Goal: Transaction & Acquisition: Purchase product/service

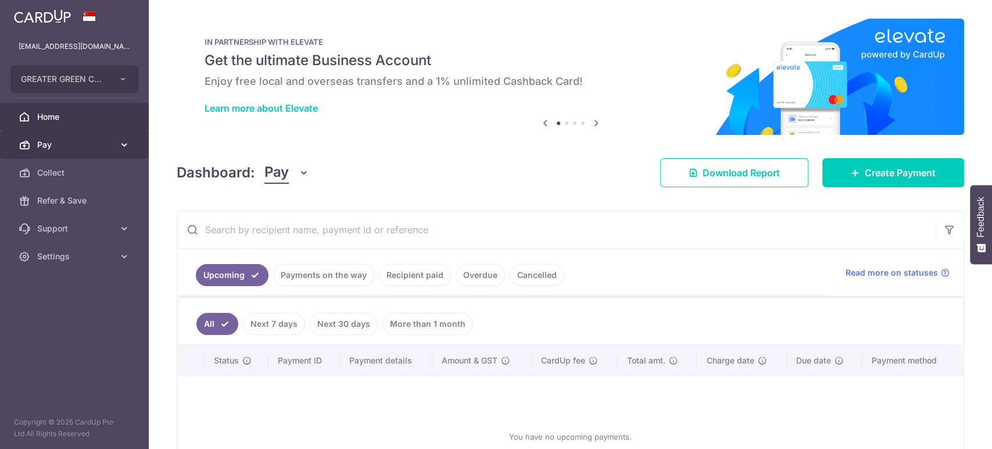
click at [131, 151] on link "Pay" at bounding box center [74, 145] width 149 height 28
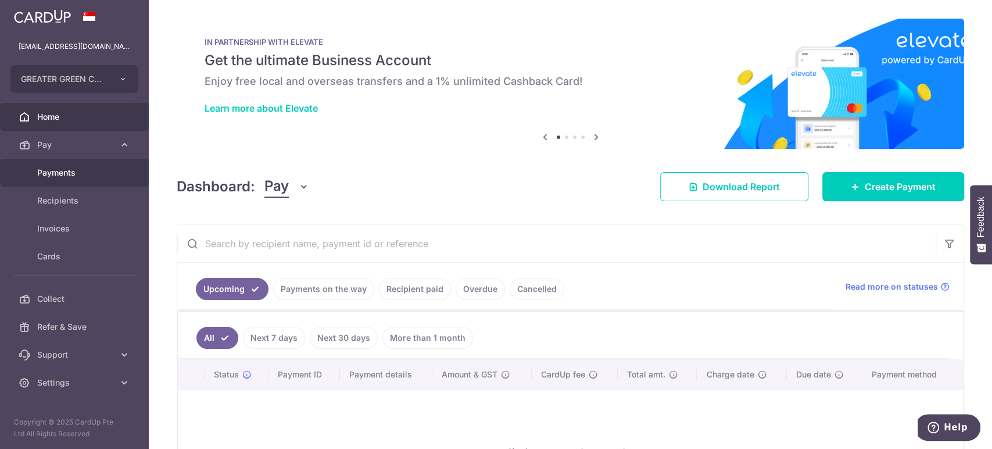
click at [103, 177] on span "Payments" at bounding box center [75, 173] width 77 height 12
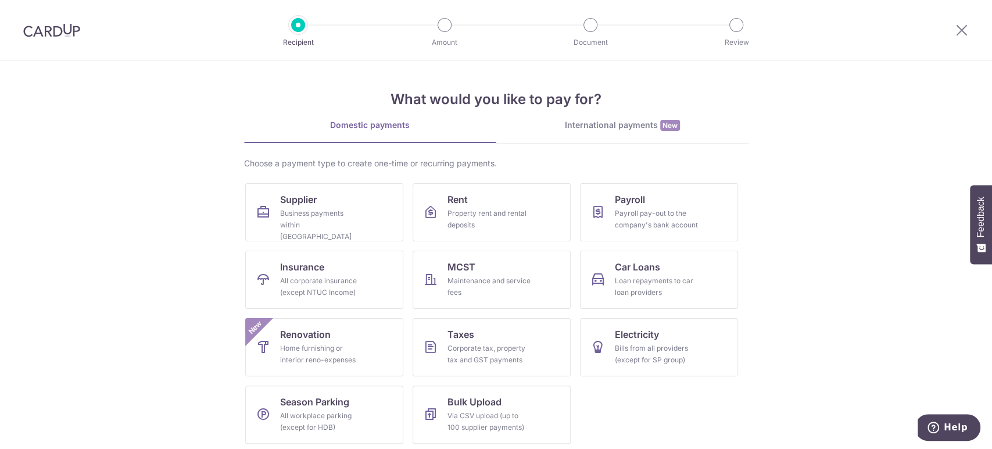
click at [85, 41] on div at bounding box center [51, 30] width 103 height 60
click at [607, 120] on div "International payments New" at bounding box center [622, 125] width 252 height 12
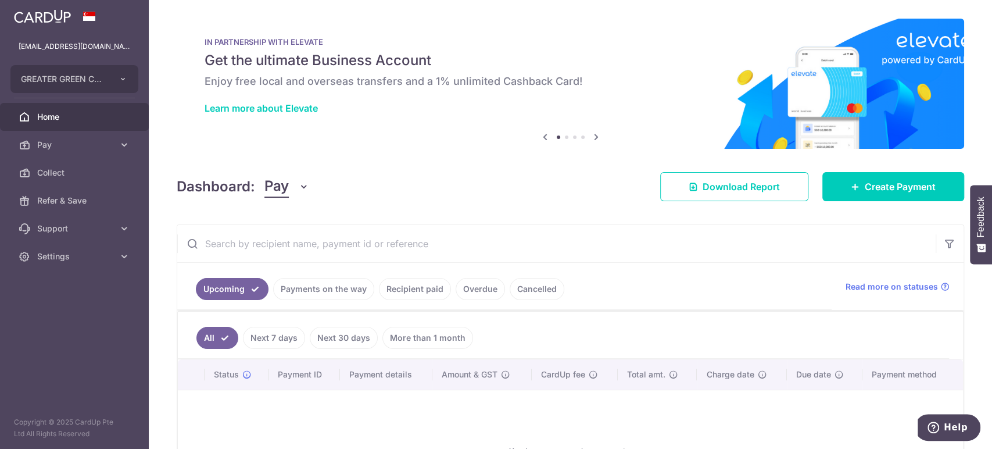
click at [284, 329] on link "Next 7 days" at bounding box center [274, 338] width 62 height 22
click at [334, 338] on link "Next 30 days" at bounding box center [344, 338] width 68 height 22
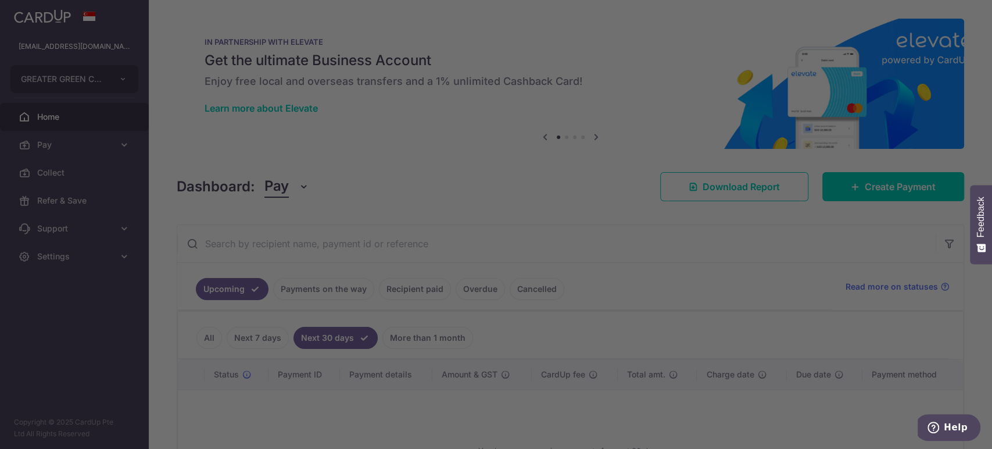
click at [333, 300] on div at bounding box center [501, 226] width 1002 height 453
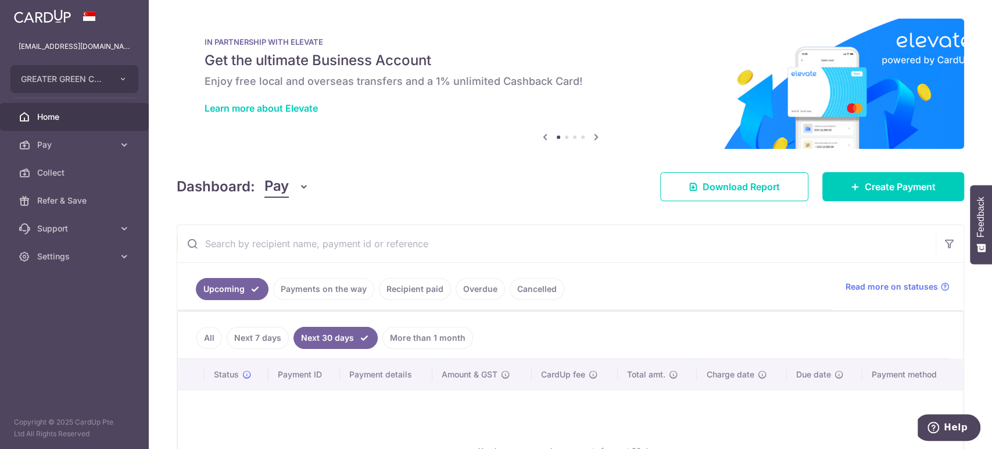
click at [417, 296] on link "Recipient paid" at bounding box center [415, 289] width 72 height 22
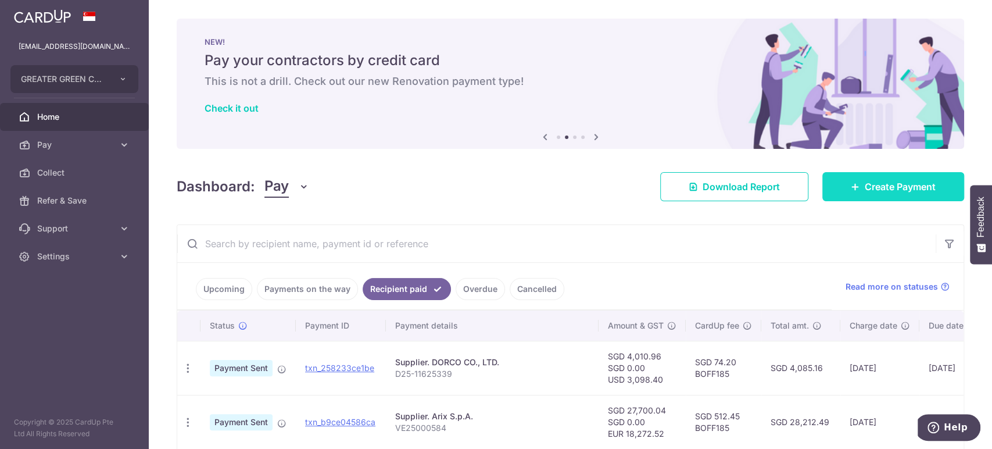
click at [841, 194] on link "Create Payment" at bounding box center [893, 186] width 142 height 29
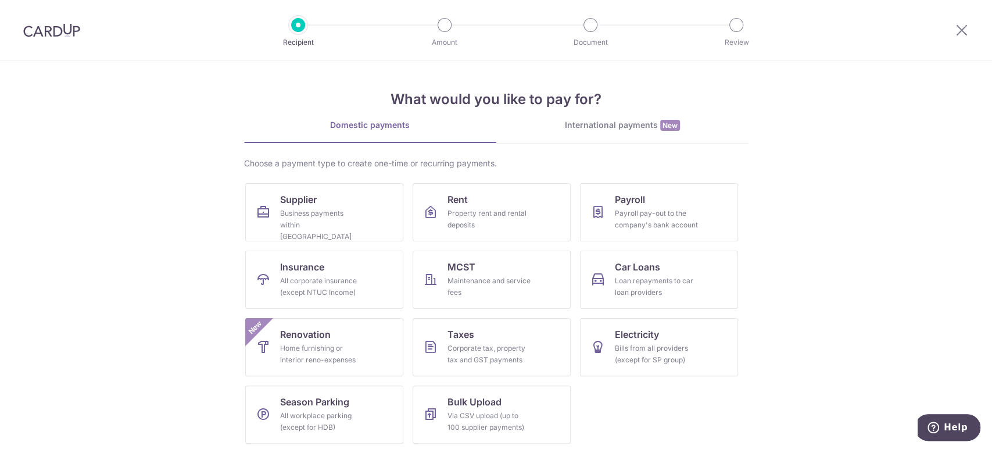
click at [582, 130] on div "International payments New" at bounding box center [622, 125] width 252 height 12
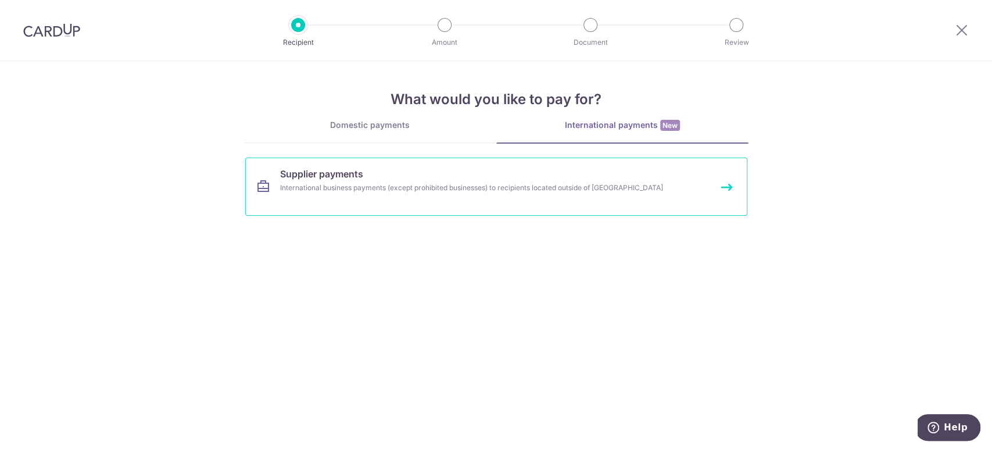
click at [474, 196] on link "Supplier payments International business payments (except prohibited businesses…" at bounding box center [496, 186] width 502 height 58
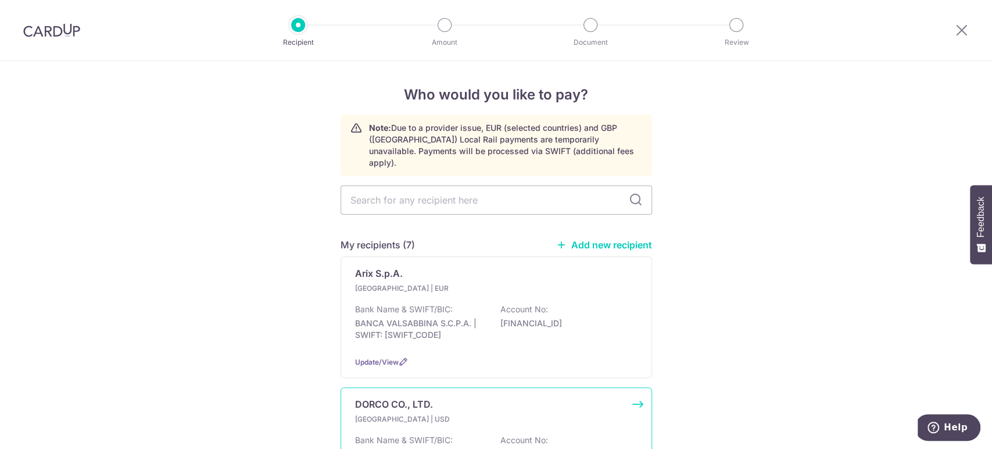
click at [451, 413] on p "South Korea | USD" at bounding box center [423, 419] width 137 height 12
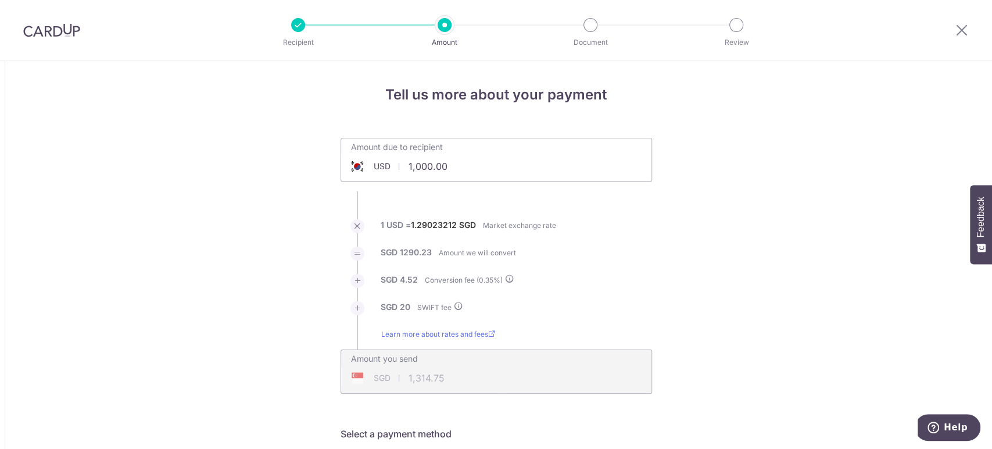
drag, startPoint x: 458, startPoint y: 162, endPoint x: 357, endPoint y: 167, distance: 101.3
click at [357, 167] on div "USD 1,000.00 1000" at bounding box center [431, 166] width 180 height 27
paste input "5,236.8"
click at [600, 243] on li "1 USD = 1.29023212 SGD Market exchange rate" at bounding box center [496, 232] width 311 height 27
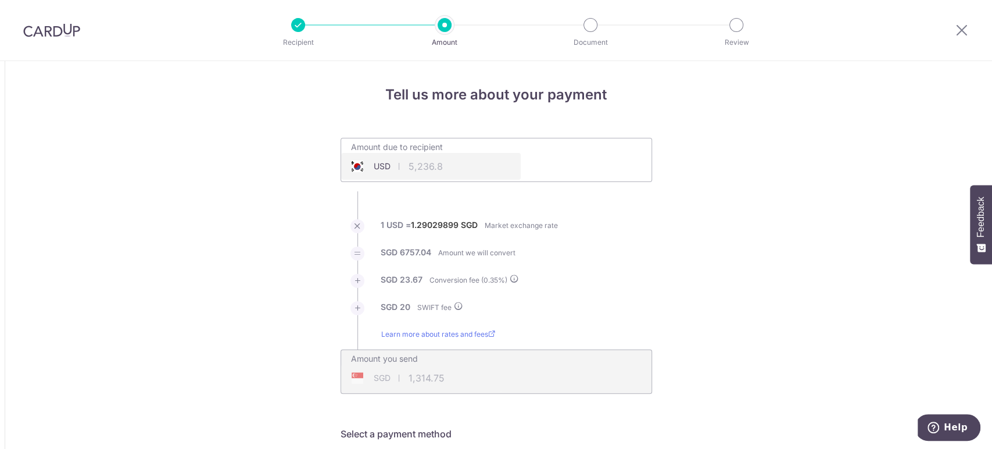
type input "5,236.80"
type input "6,800.71"
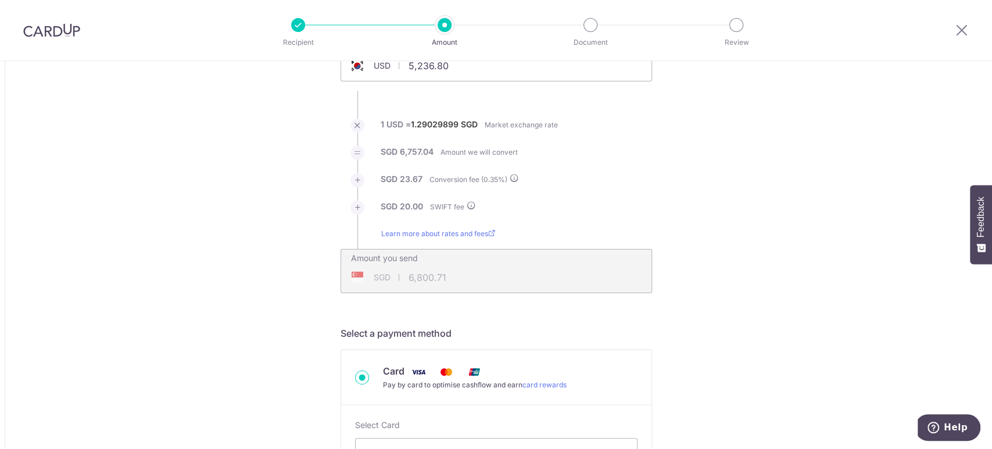
scroll to position [155, 0]
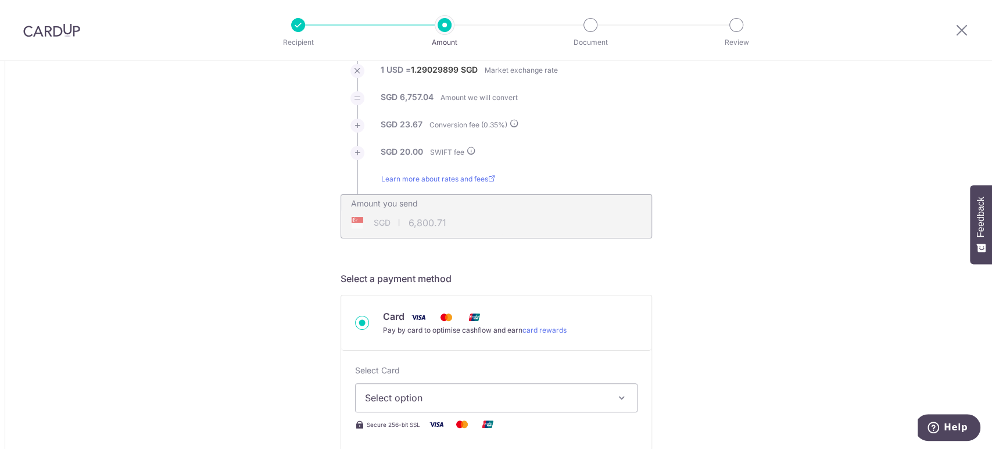
click at [494, 385] on button "Select option" at bounding box center [496, 397] width 282 height 29
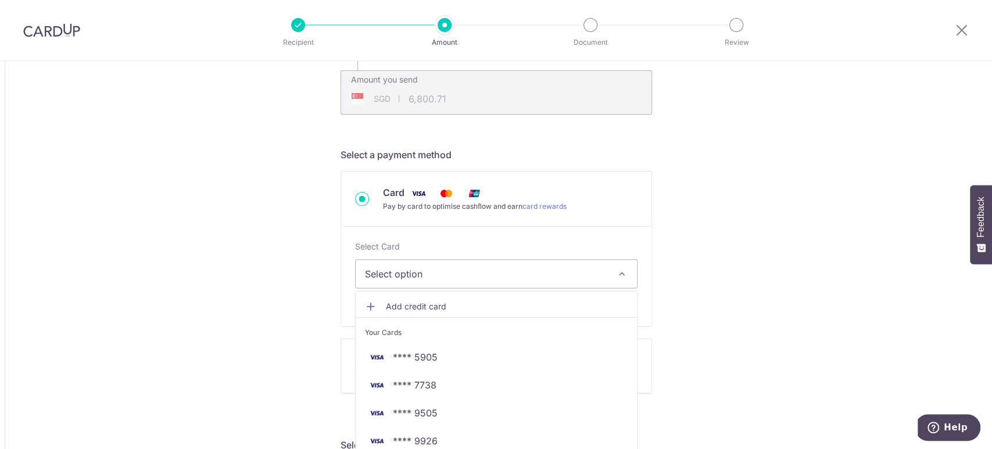
scroll to position [279, 0]
click at [472, 352] on span "**** 5905" at bounding box center [496, 357] width 263 height 14
type input "5,236.80"
type input "6,800.67"
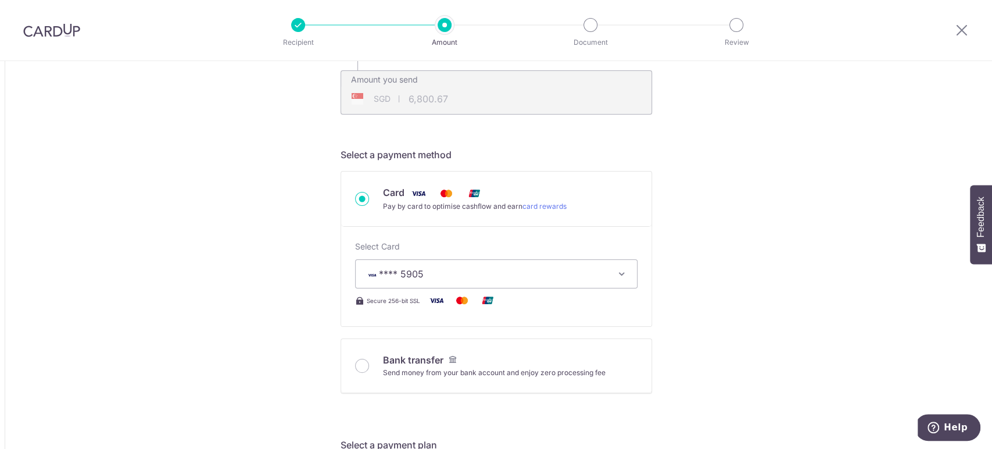
click at [478, 275] on span "**** 5905" at bounding box center [486, 274] width 242 height 14
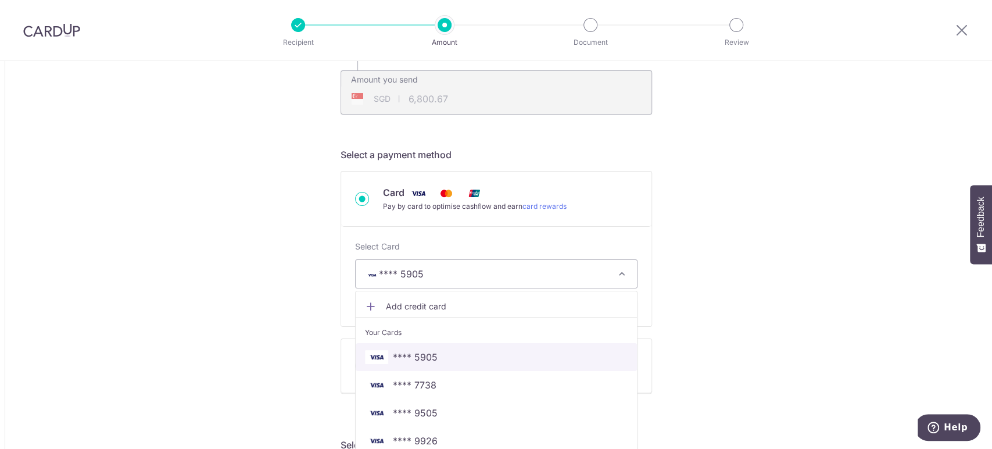
scroll to position [454, 0]
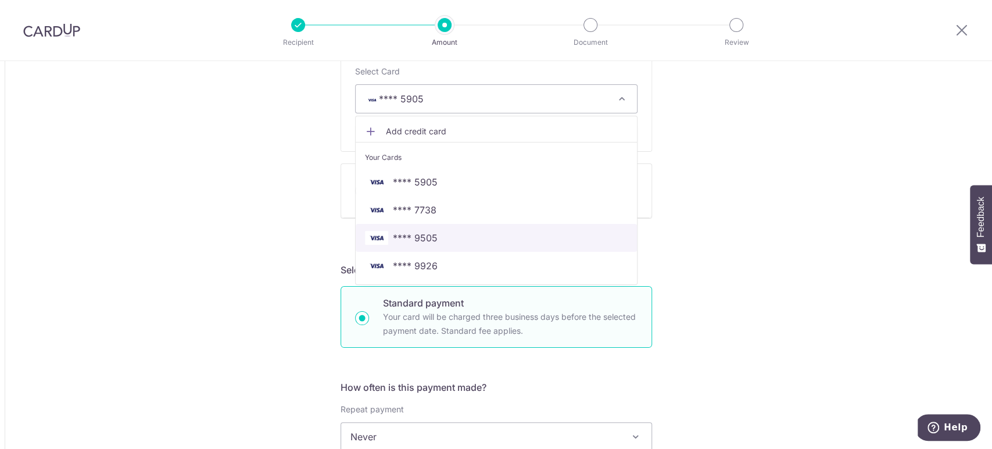
click at [453, 238] on span "**** 9505" at bounding box center [496, 238] width 263 height 14
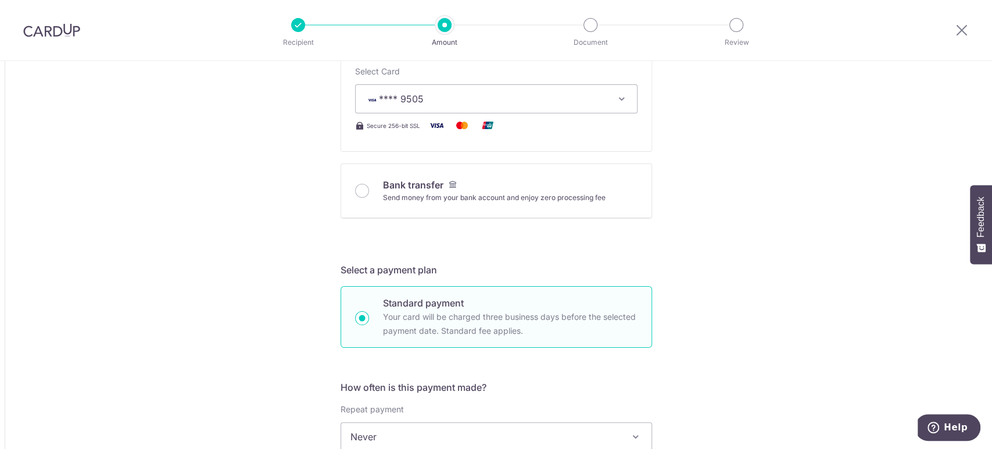
type input "5,236.80"
type input "6,800.79"
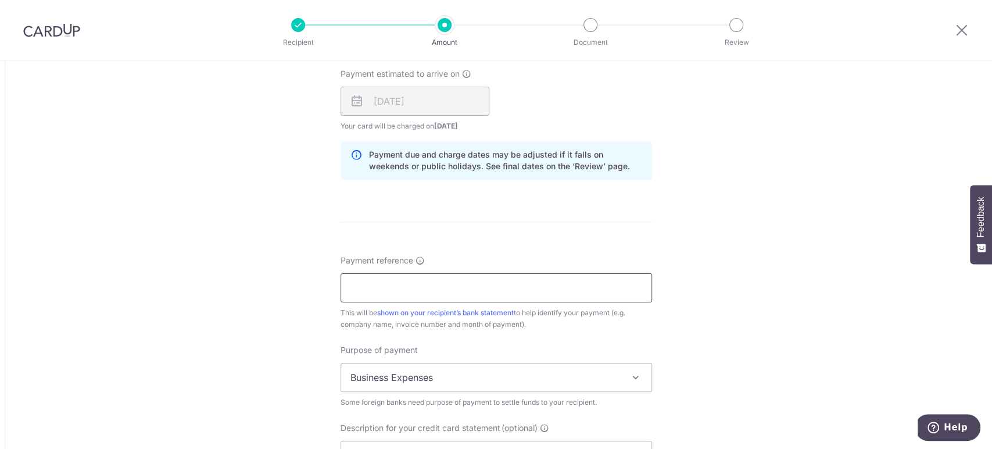
scroll to position [868, 0]
click at [413, 285] on input "Payment reference" at bounding box center [496, 287] width 311 height 29
click at [395, 280] on input "D25-" at bounding box center [496, 287] width 311 height 29
type input "D25-11651496"
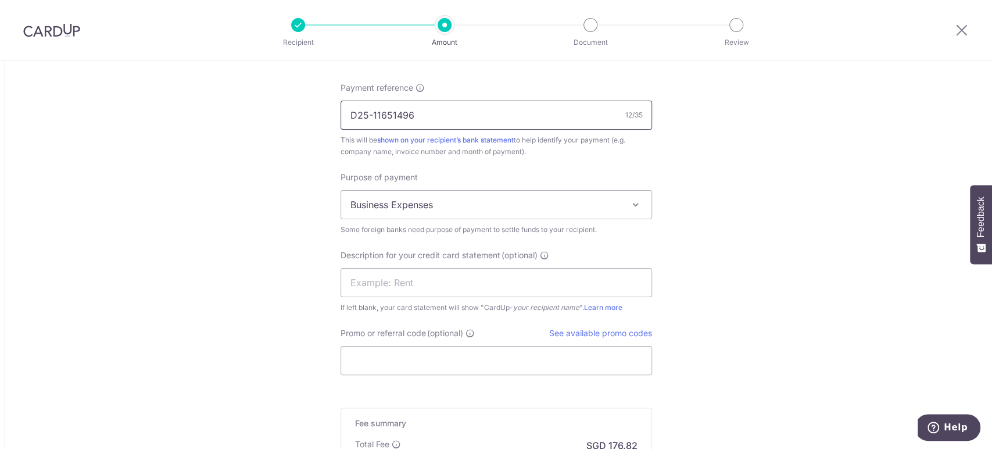
scroll to position [1042, 0]
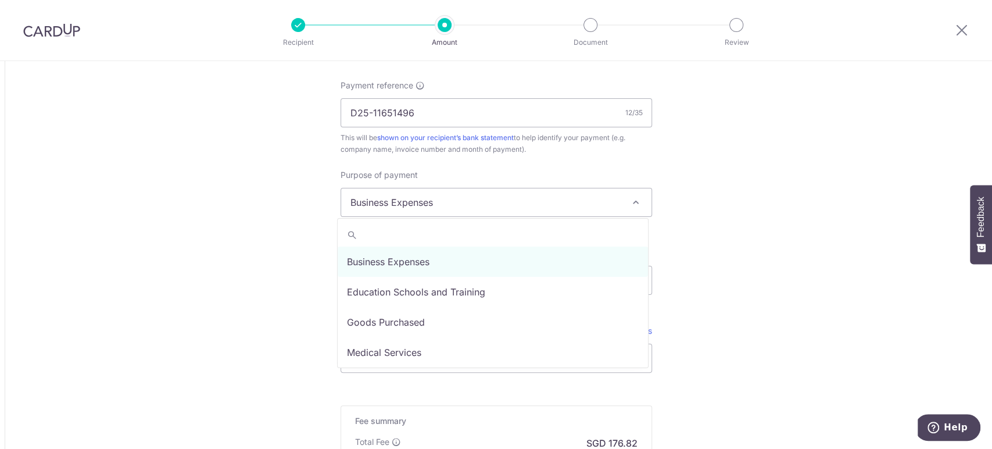
click at [451, 195] on span "Business Expenses" at bounding box center [496, 202] width 310 height 28
select select "Goods Purchased"
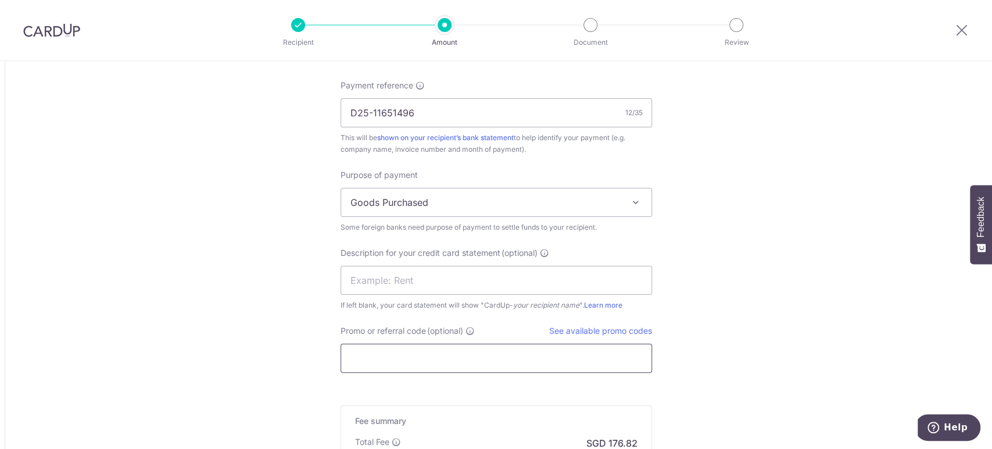
click at [412, 353] on input "Promo or referral code (optional)" at bounding box center [496, 357] width 311 height 29
type input "C"
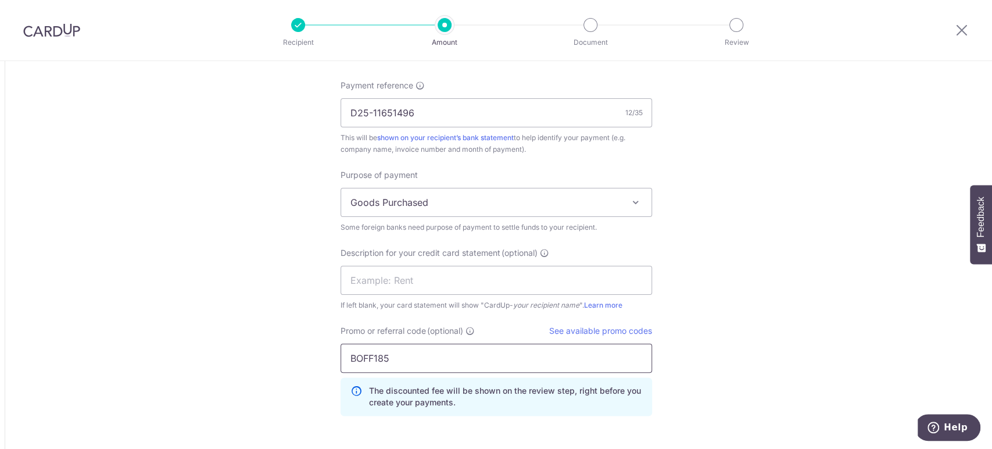
type input "BOFF185"
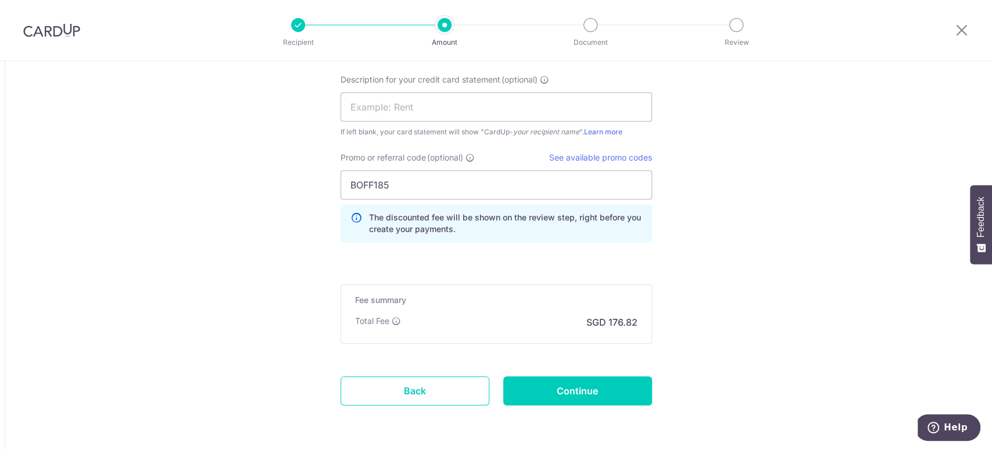
scroll to position [1218, 0]
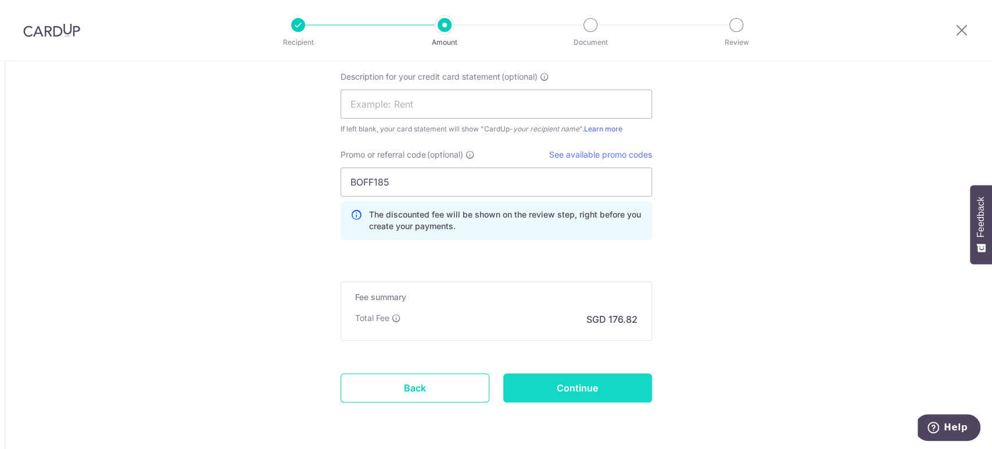
click at [632, 376] on input "Continue" at bounding box center [577, 387] width 149 height 29
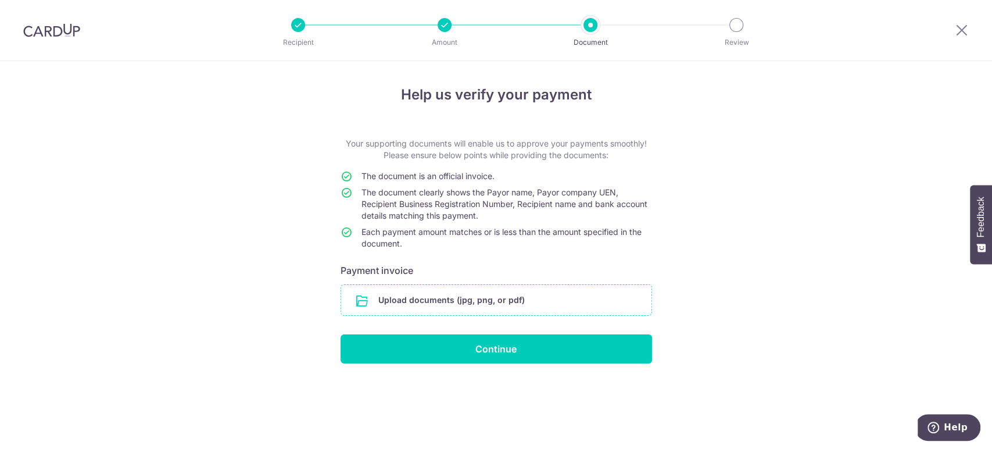
click at [510, 294] on input "file" at bounding box center [496, 300] width 310 height 30
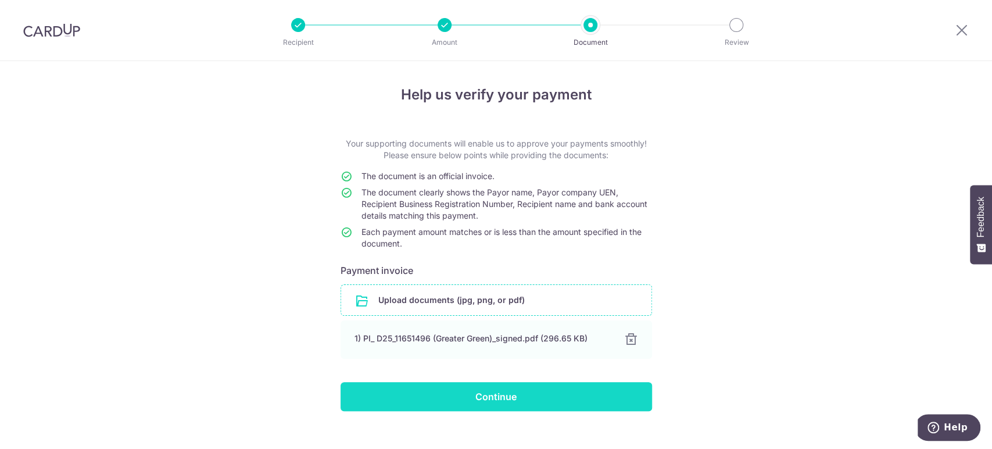
click at [472, 393] on input "Continue" at bounding box center [496, 396] width 311 height 29
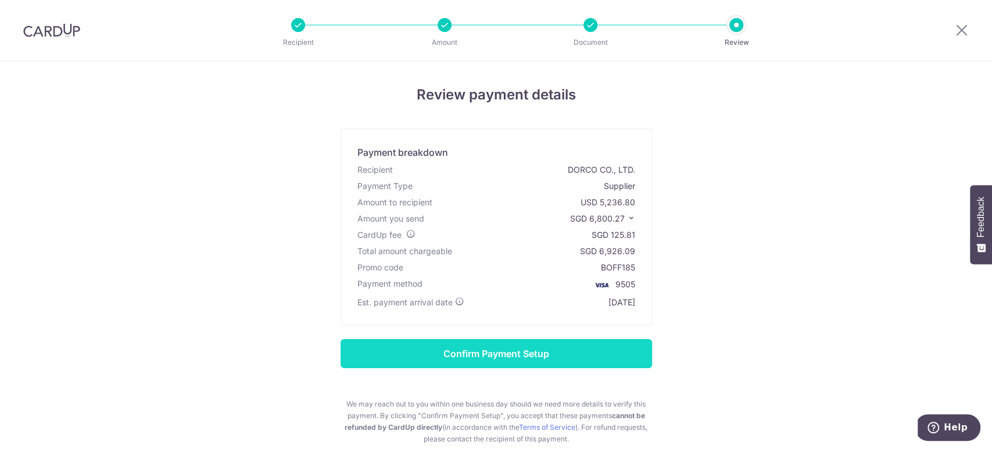
click at [505, 354] on input "Confirm Payment Setup" at bounding box center [496, 353] width 311 height 29
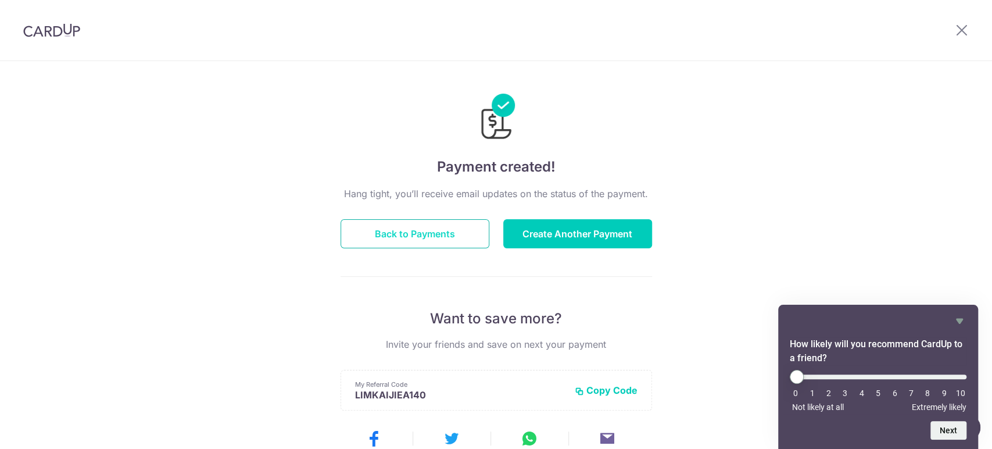
click at [426, 241] on button "Back to Payments" at bounding box center [415, 233] width 149 height 29
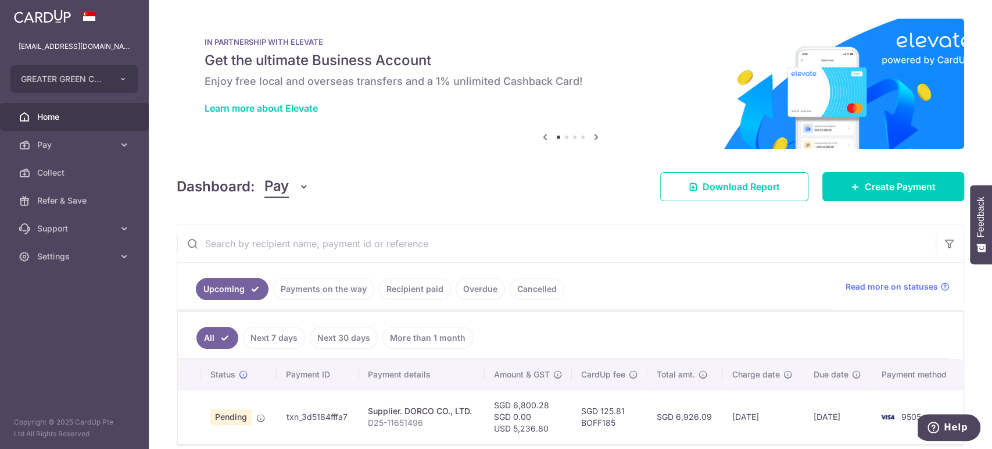
scroll to position [50, 0]
